Goal: Find specific page/section: Find specific page/section

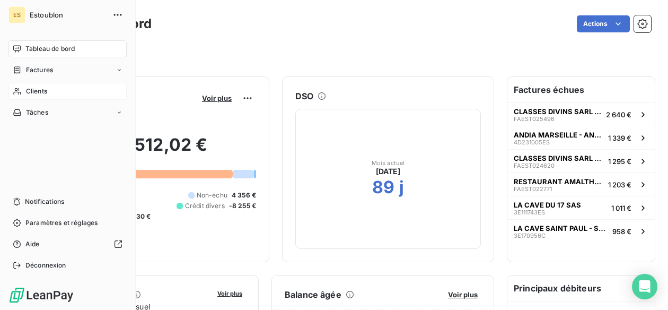
click at [16, 91] on icon at bounding box center [16, 91] width 7 height 7
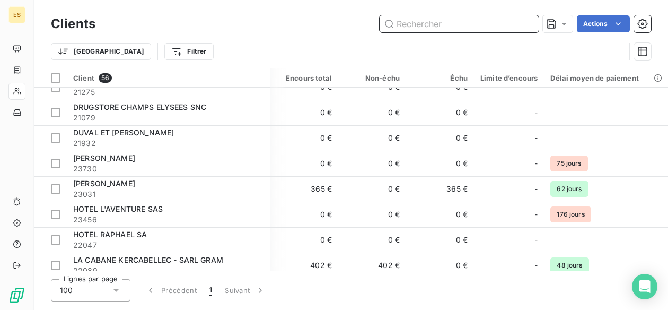
scroll to position [424, 1]
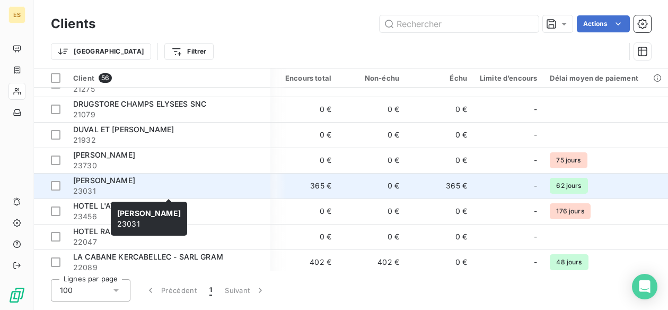
click at [135, 180] on span "[PERSON_NAME]" at bounding box center [104, 179] width 62 height 9
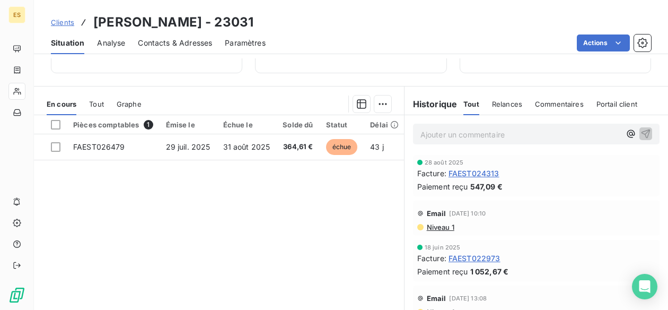
scroll to position [177, 0]
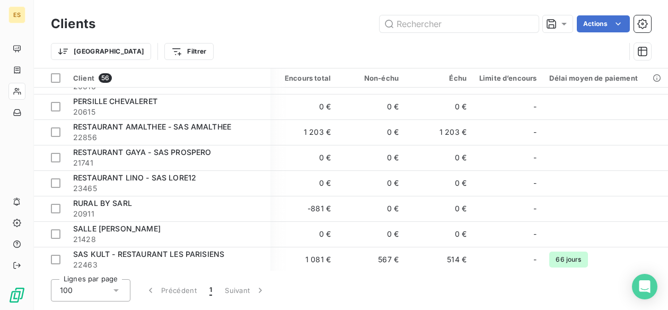
scroll to position [1117, 1]
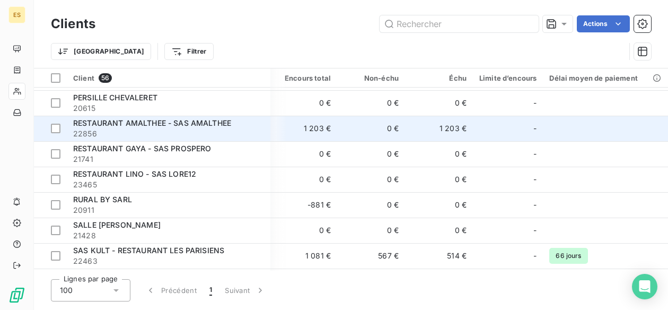
click at [137, 126] on span "RESTAURANT AMALTHEE - SAS AMALTHEE" at bounding box center [152, 122] width 158 height 9
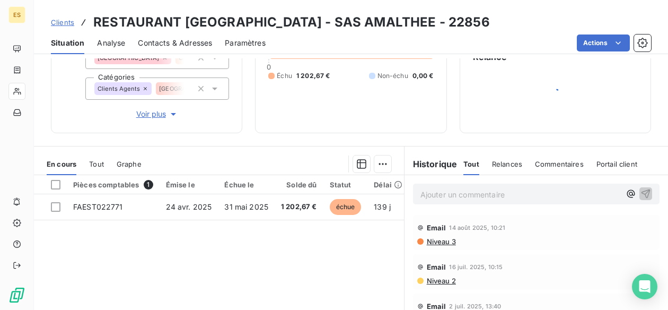
scroll to position [144, 0]
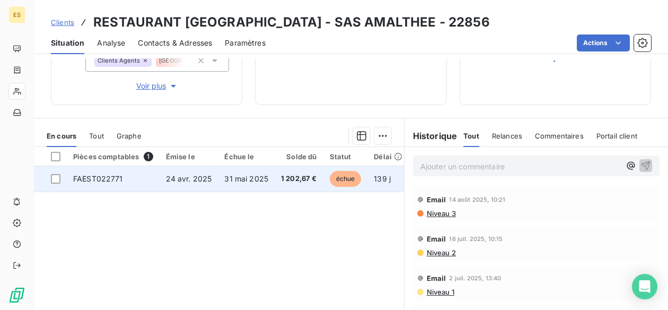
click at [268, 185] on td "31 mai 2025" at bounding box center [246, 178] width 57 height 25
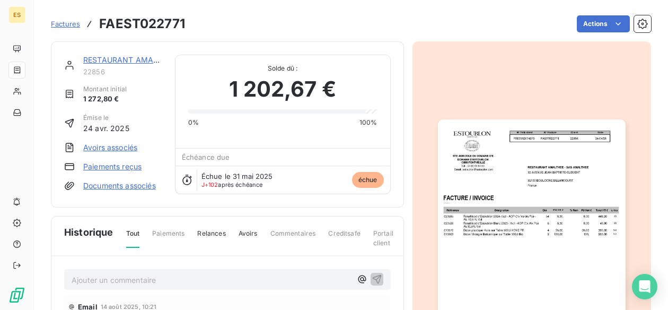
click at [497, 264] on img "button" at bounding box center [532, 251] width 188 height 265
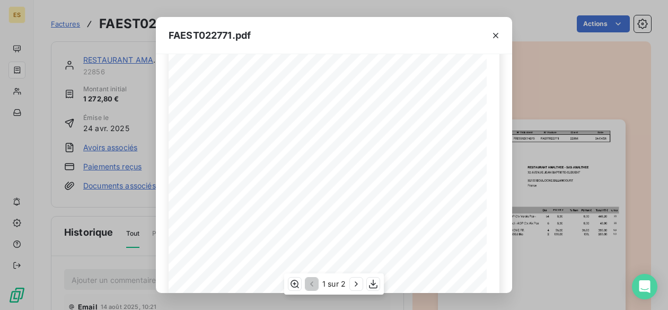
scroll to position [56, 0]
click at [498, 39] on icon "button" at bounding box center [495, 35] width 11 height 11
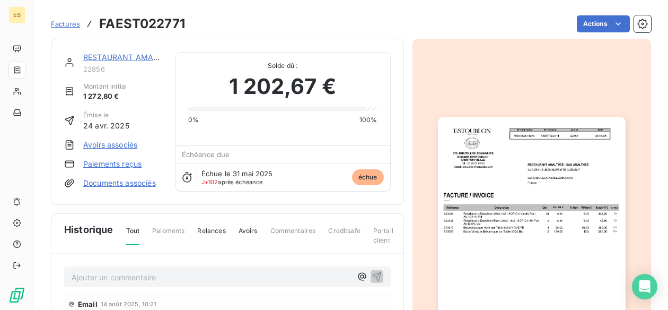
scroll to position [0, 0]
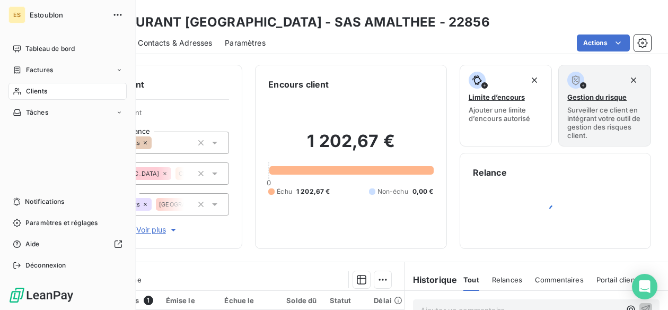
click at [20, 92] on icon at bounding box center [16, 91] width 7 height 7
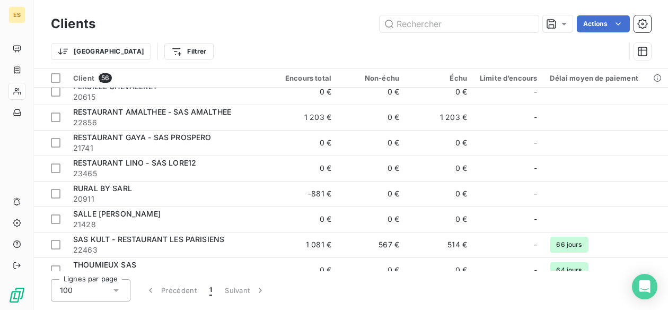
scroll to position [1127, 0]
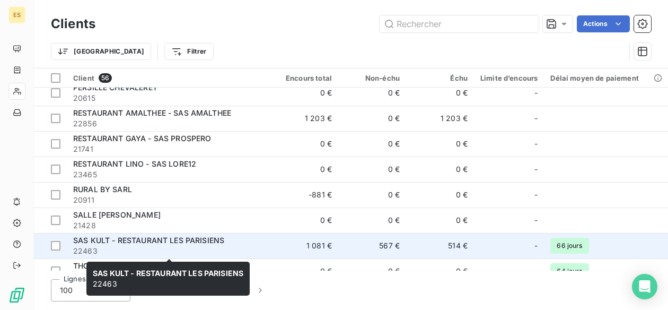
click at [221, 241] on span "SAS KULT - RESTAURANT LES PARISIENS" at bounding box center [148, 239] width 151 height 9
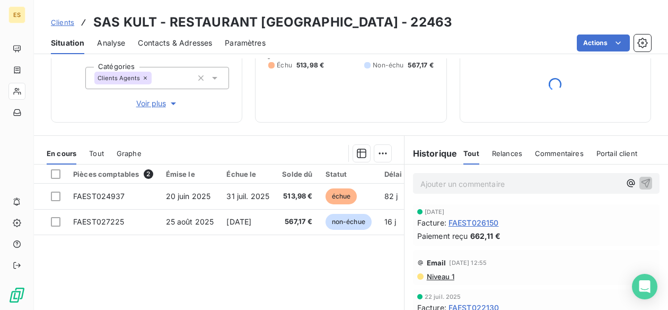
scroll to position [161, 0]
